Goal: Task Accomplishment & Management: Complete application form

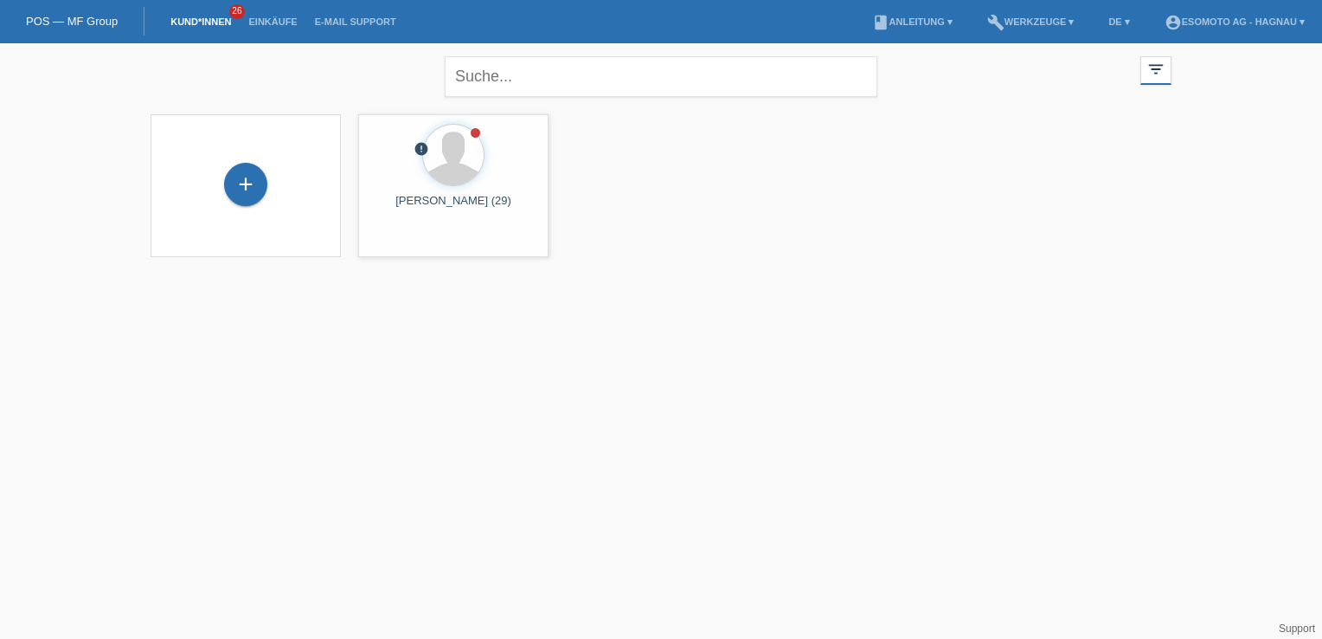
click at [215, 20] on link "Kund*innen" at bounding box center [201, 21] width 78 height 10
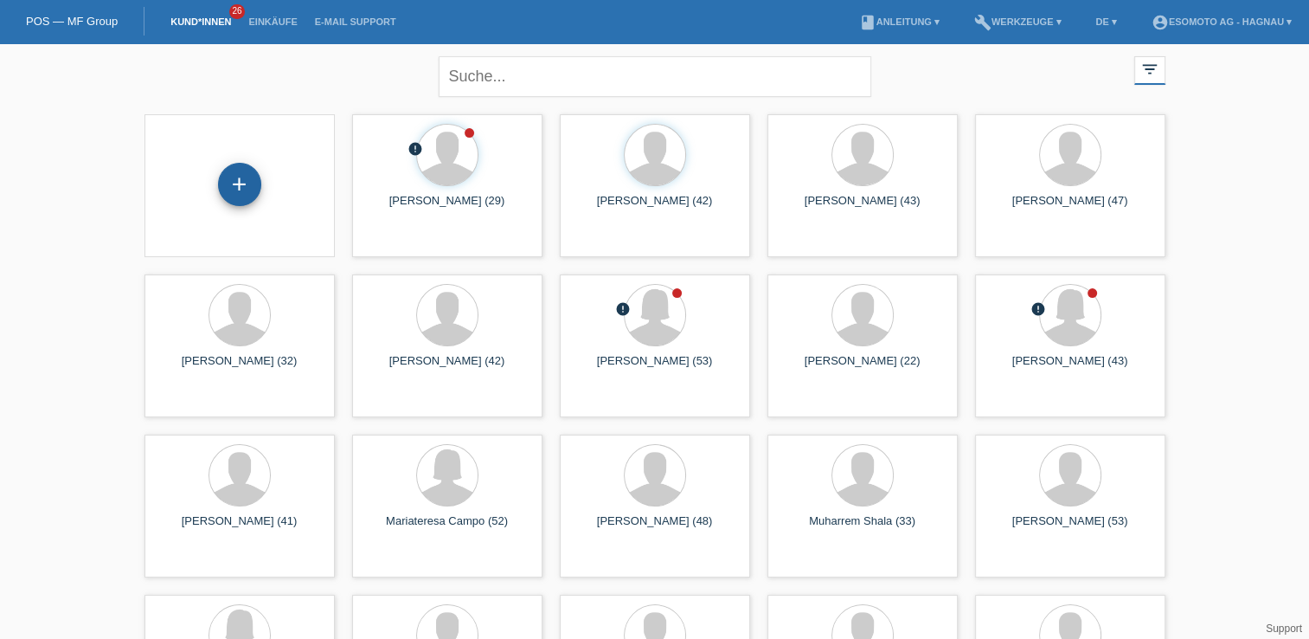
click at [245, 183] on div "+" at bounding box center [240, 184] width 42 height 29
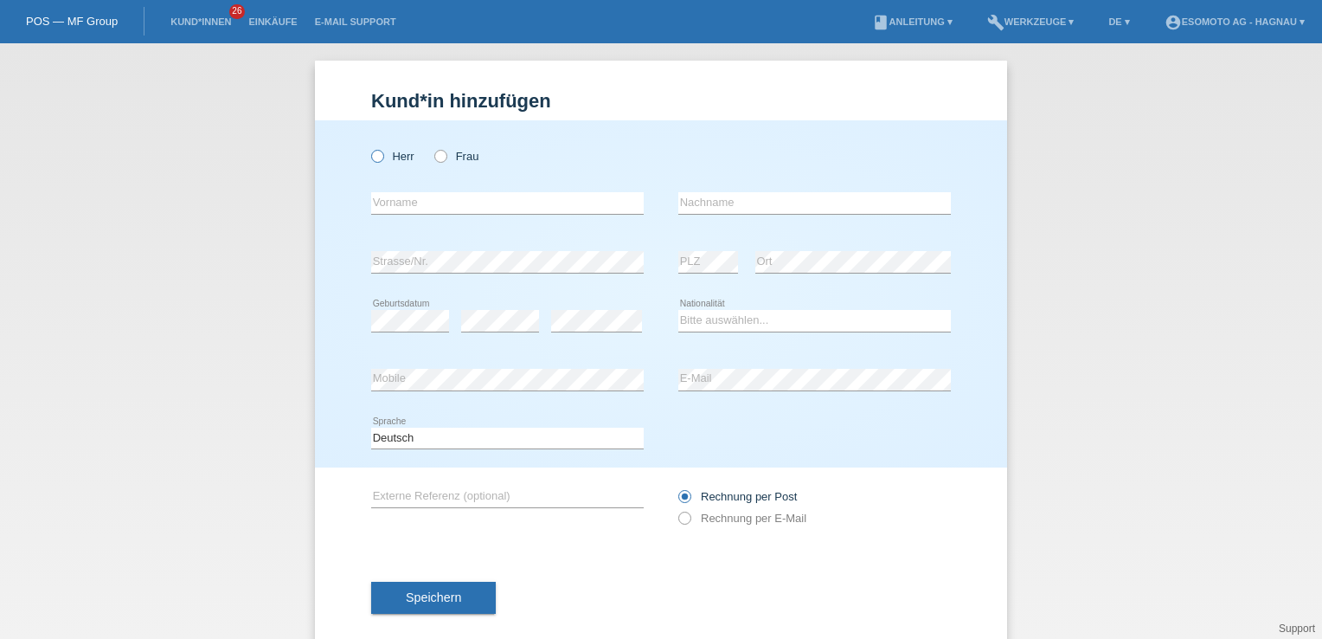
click at [369, 147] on icon at bounding box center [369, 147] width 0 height 0
click at [371, 155] on input "Herr" at bounding box center [376, 155] width 11 height 11
radio input "true"
click at [615, 204] on input "text" at bounding box center [507, 203] width 273 height 22
click at [615, 204] on input "K" at bounding box center [507, 203] width 273 height 22
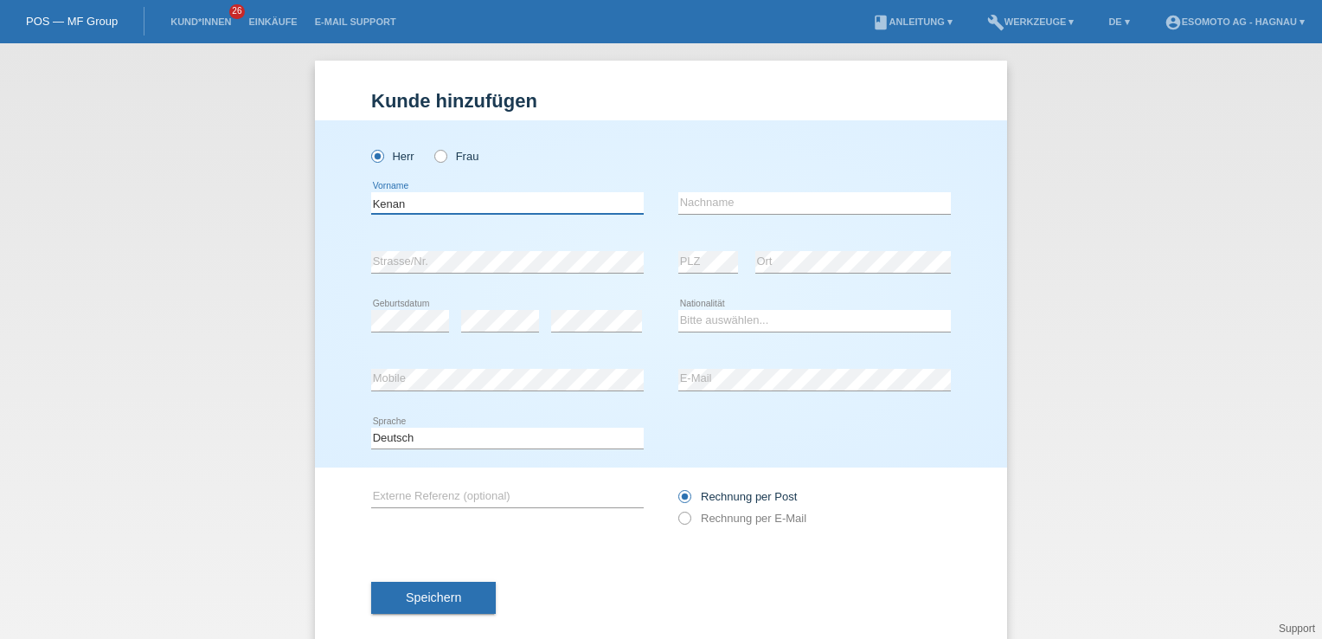
type input "Kenan"
type input "Ceylan"
click at [568, 331] on icon at bounding box center [596, 331] width 91 height 1
click at [566, 331] on icon at bounding box center [596, 331] width 91 height 1
click at [699, 329] on select "Bitte auswählen... Schweiz Deutschland Liechtenstein Österreich ------------ Af…" at bounding box center [814, 320] width 273 height 21
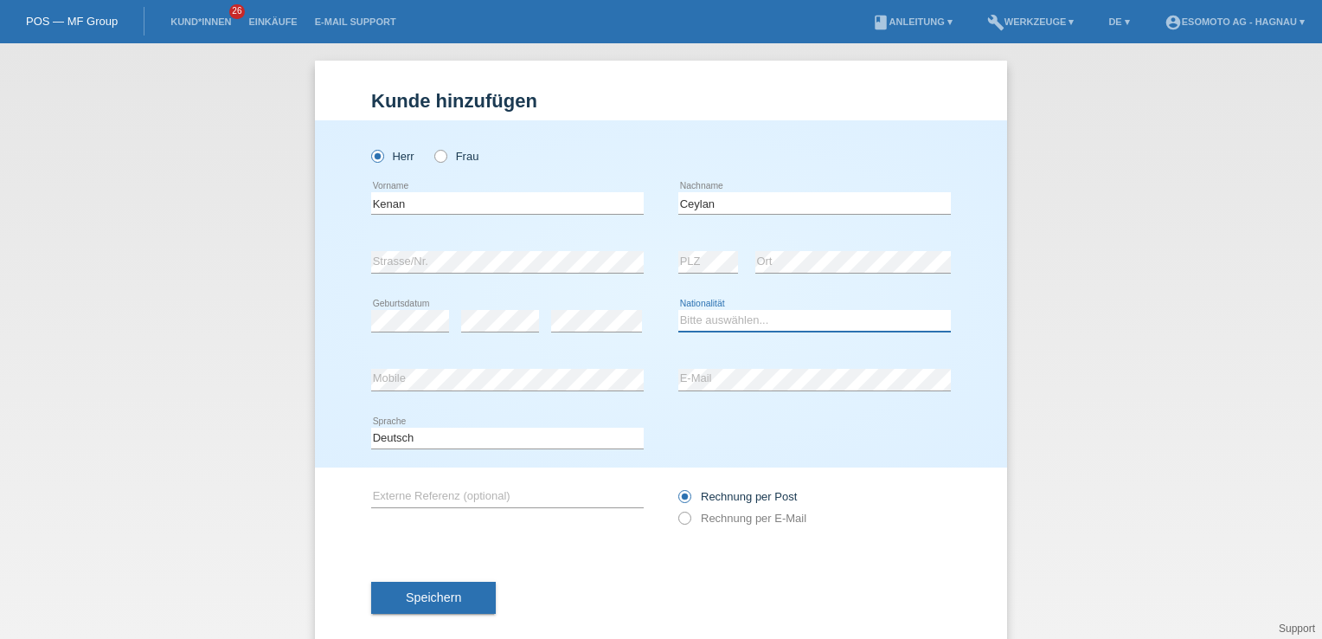
select select "CH"
click at [678, 310] on select "Bitte auswählen... Schweiz Deutschland Liechtenstein Österreich ------------ Af…" at bounding box center [814, 320] width 273 height 21
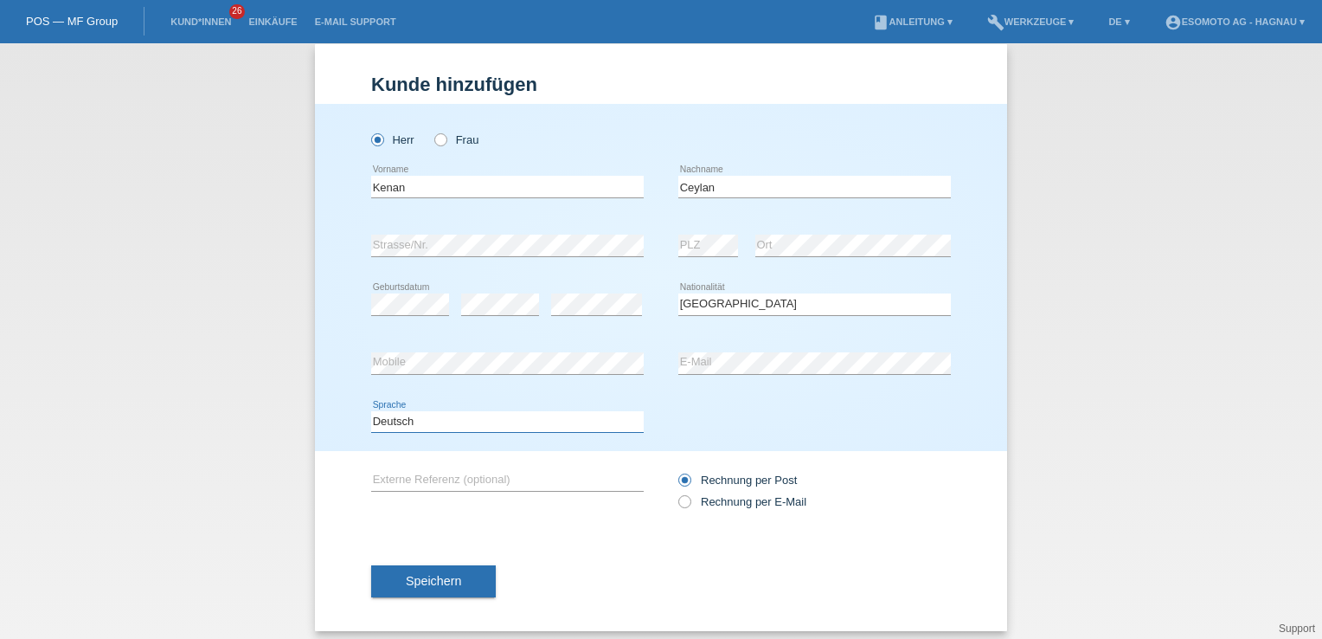
scroll to position [25, 0]
